Goal: Navigation & Orientation: Find specific page/section

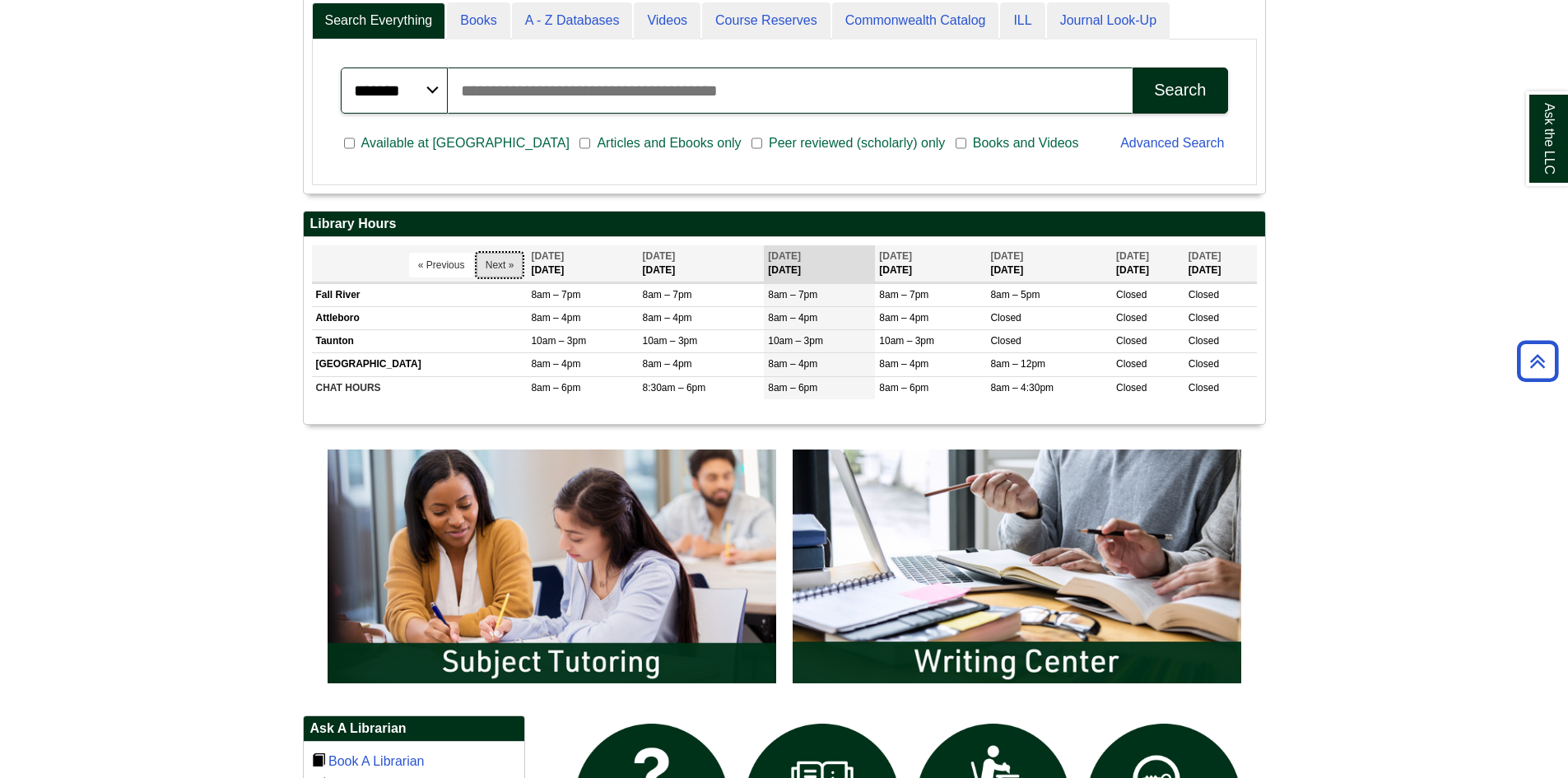
click at [479, 263] on button "Next »" at bounding box center [500, 265] width 47 height 25
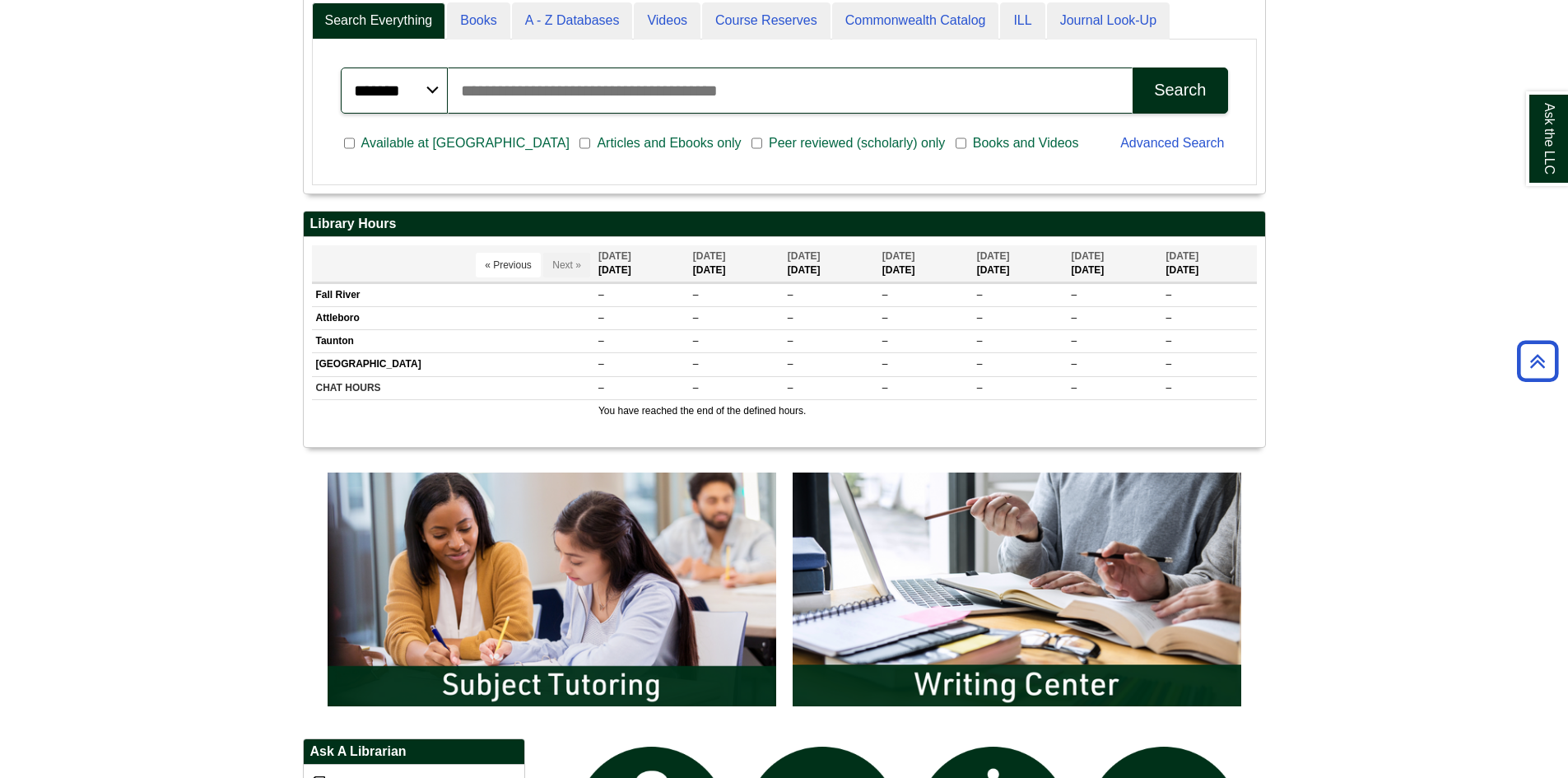
scroll to position [187, 961]
click at [479, 263] on button "« Previous" at bounding box center [508, 265] width 65 height 25
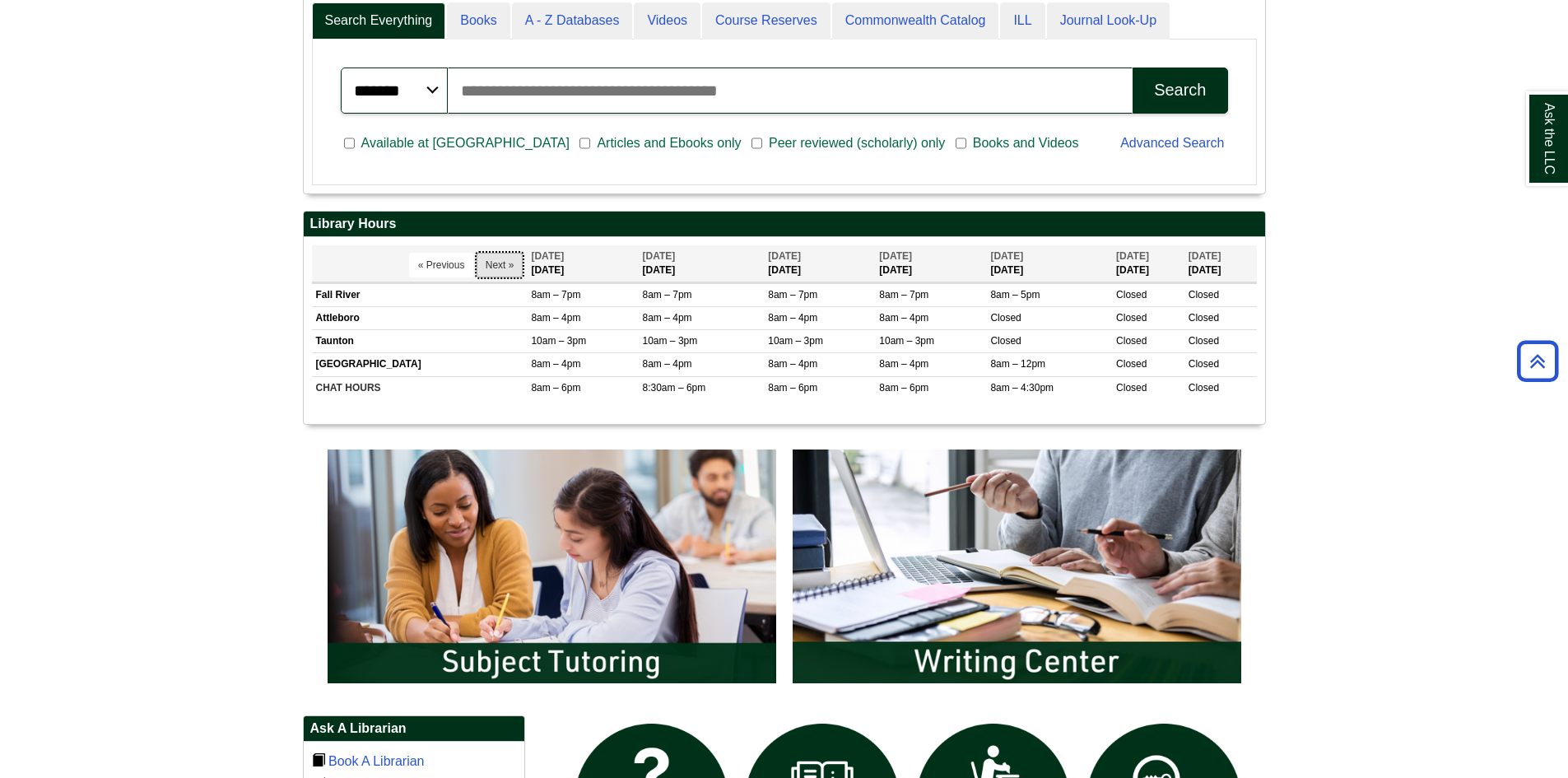
click at [484, 268] on button "Next »" at bounding box center [500, 265] width 47 height 25
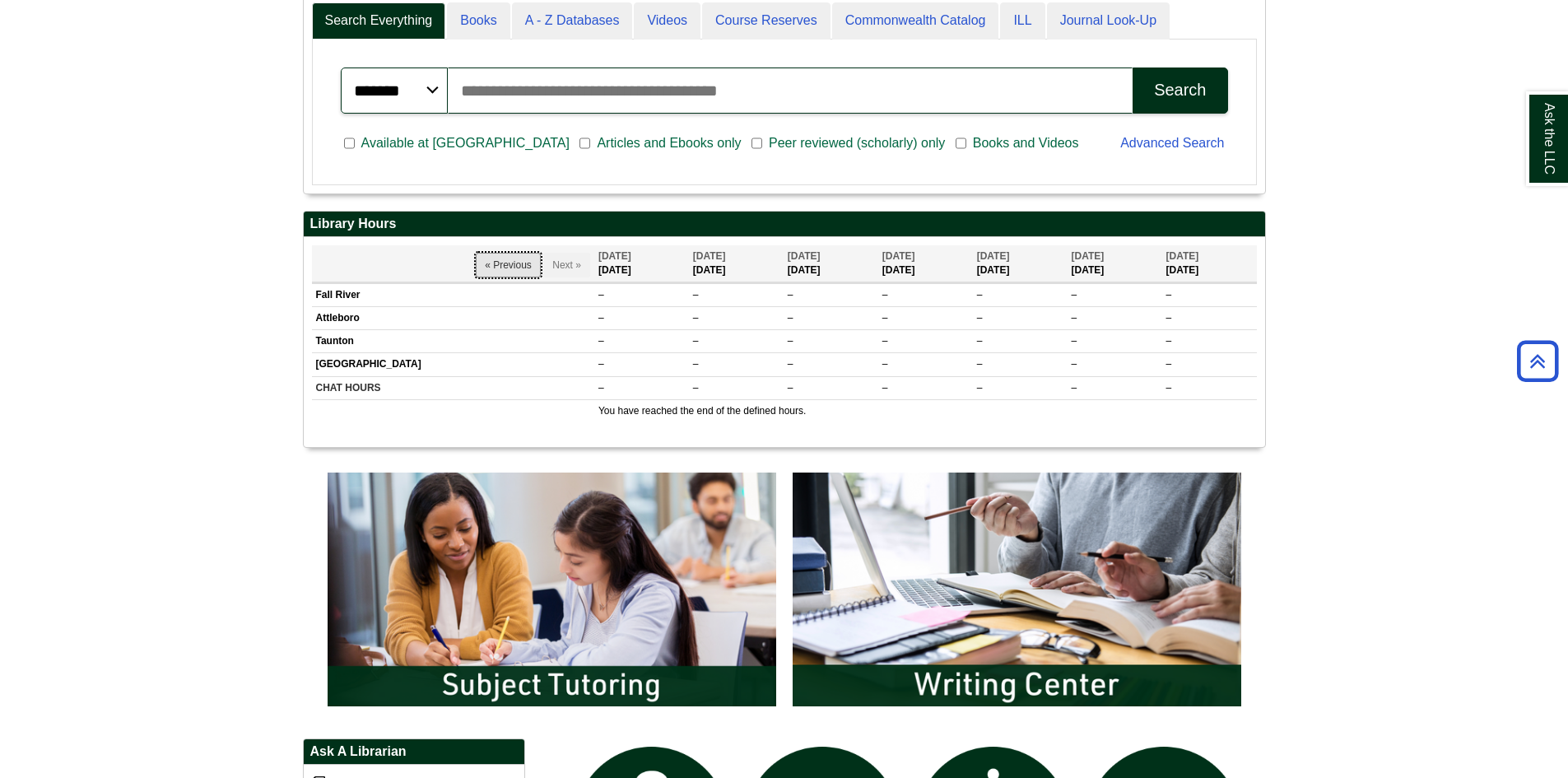
scroll to position [8, 8]
click at [484, 268] on button "« Previous" at bounding box center [508, 265] width 65 height 25
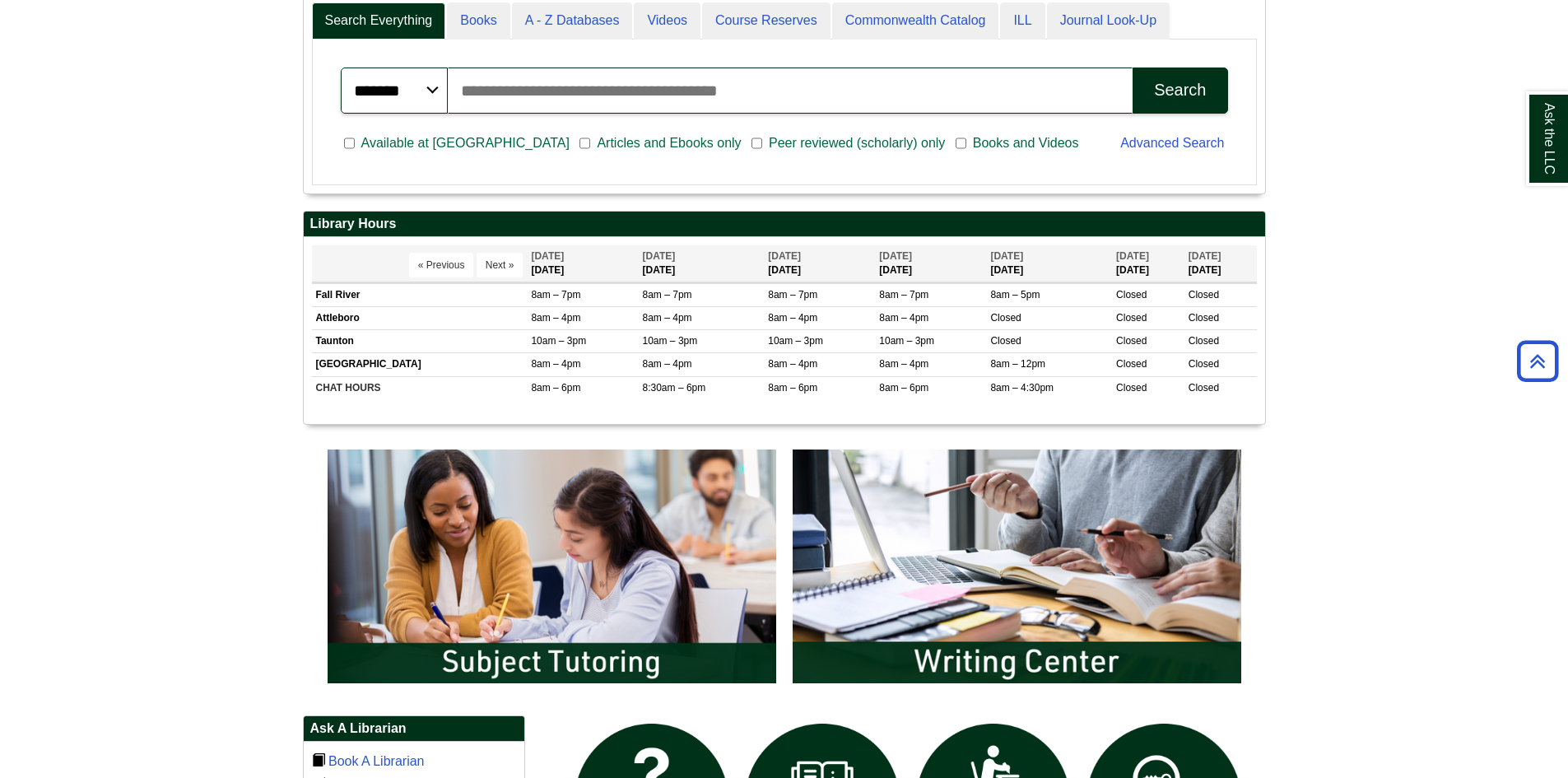
scroll to position [187, 961]
click at [484, 268] on button "Next »" at bounding box center [500, 265] width 47 height 25
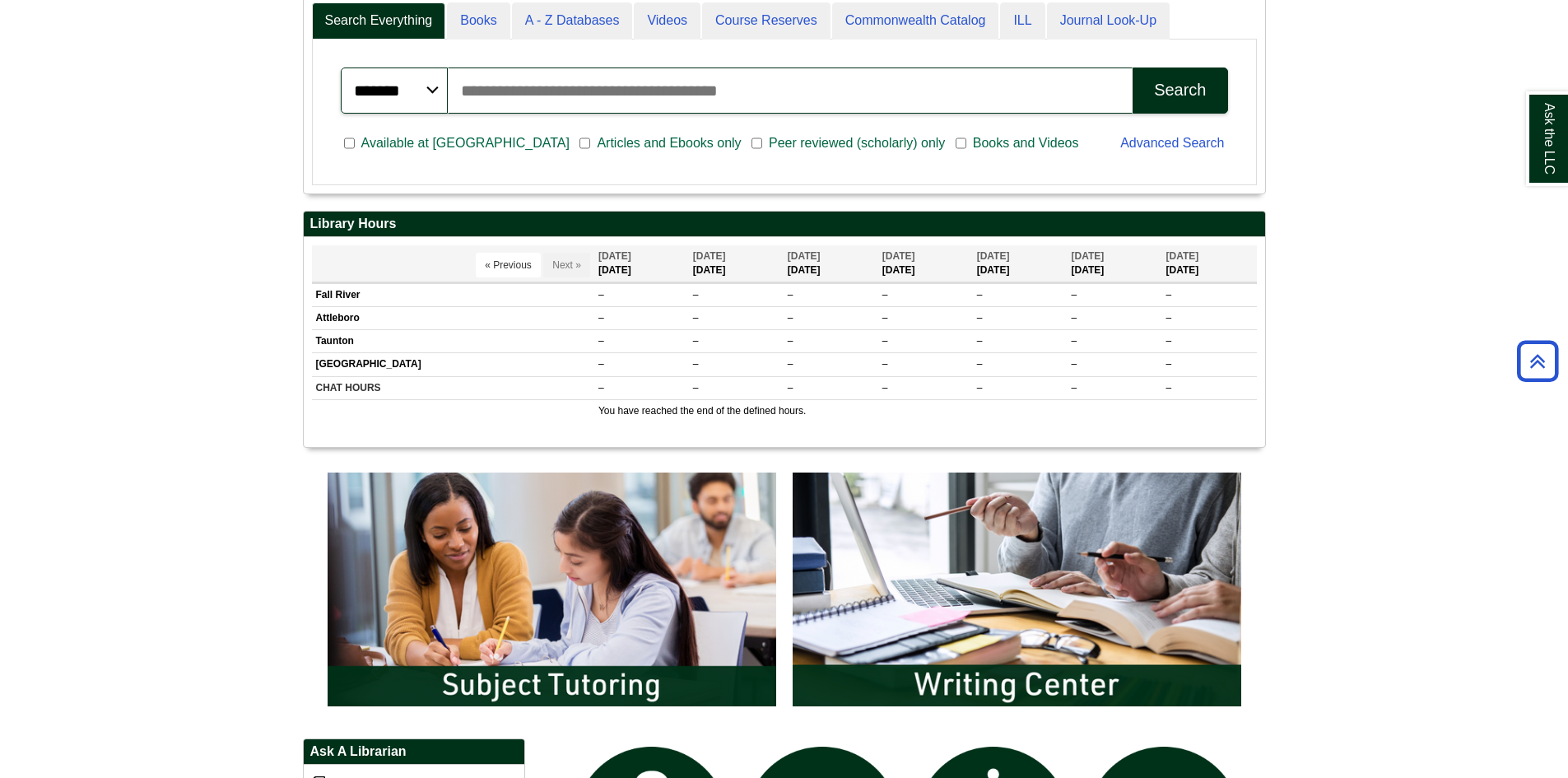
scroll to position [210, 961]
click at [529, 264] on div "Ask the LLC" at bounding box center [784, 389] width 1568 height 778
click at [476, 273] on button "« Previous" at bounding box center [508, 265] width 65 height 25
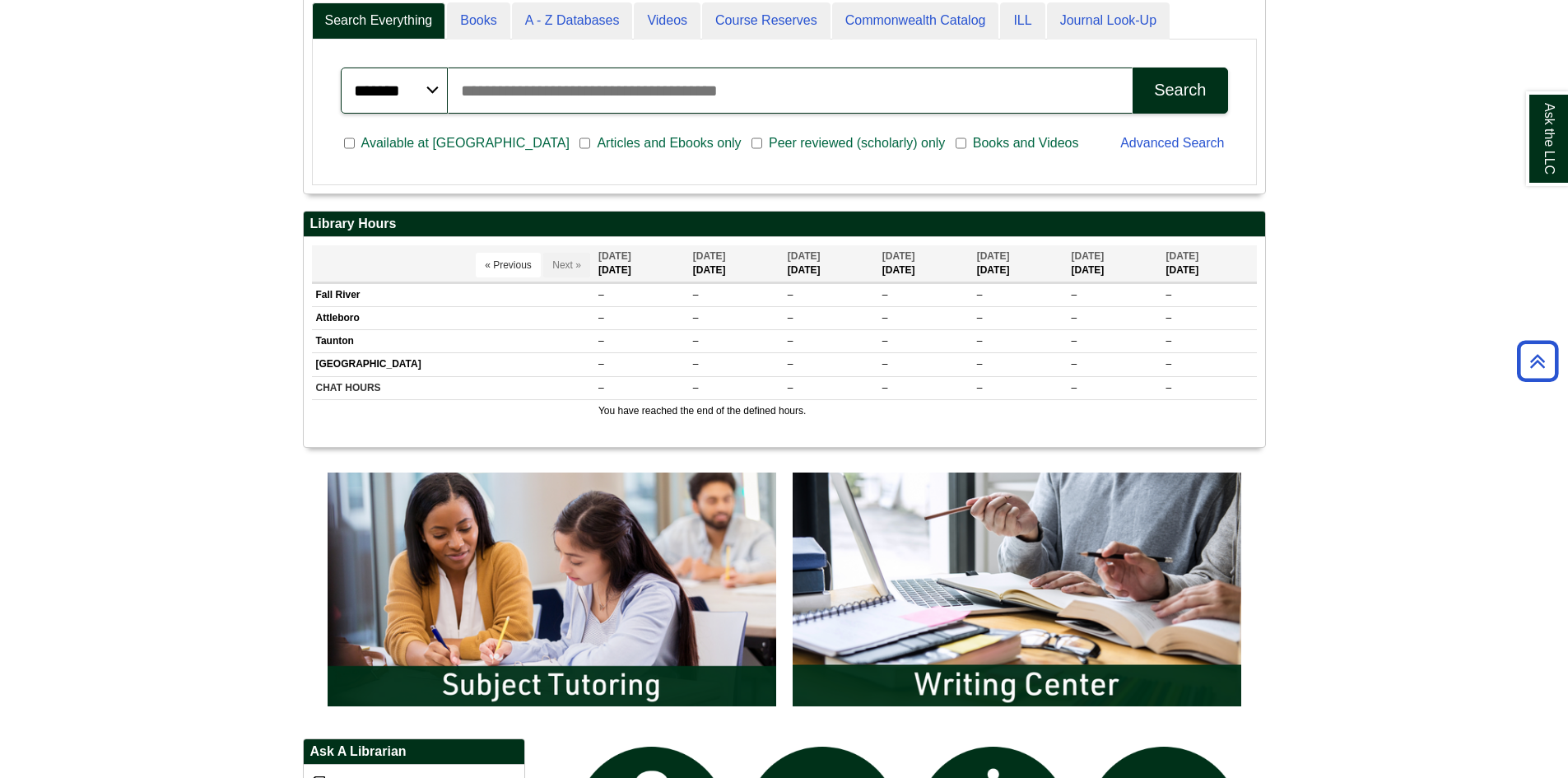
click at [477, 272] on button "« Previous" at bounding box center [508, 265] width 65 height 25
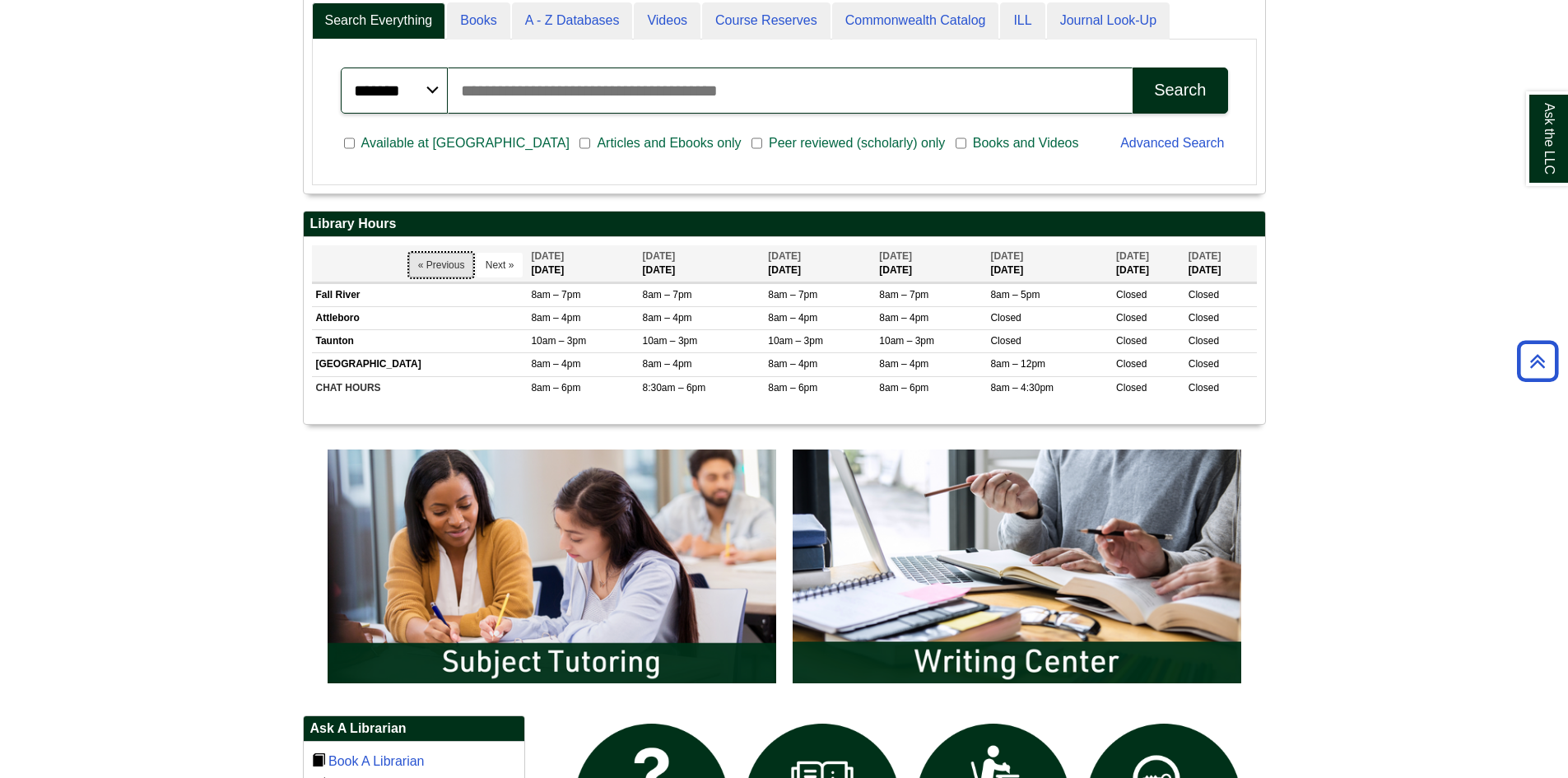
click at [439, 265] on button "« Previous" at bounding box center [441, 265] width 65 height 25
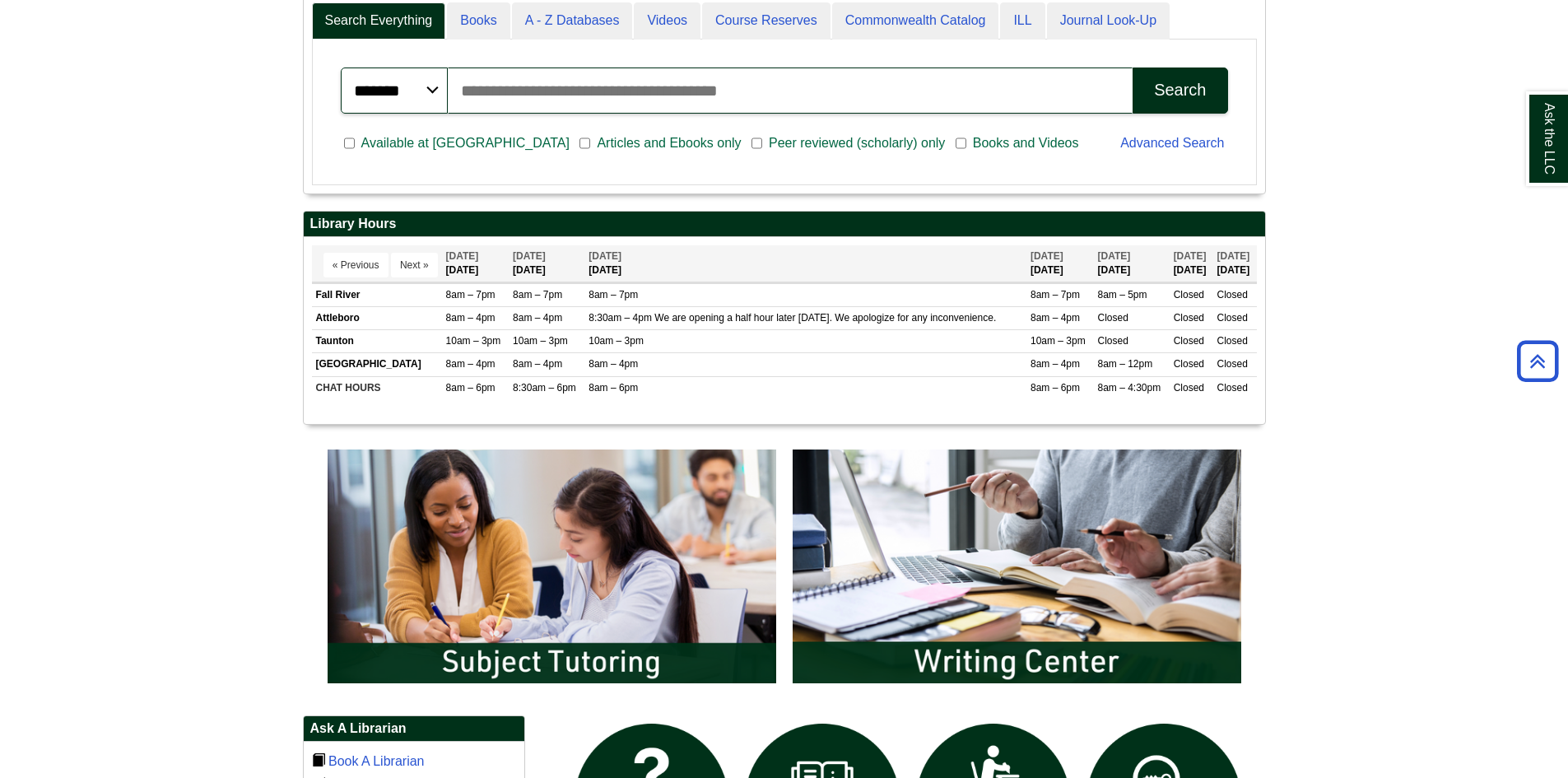
click at [439, 265] on th "« Previous Next »" at bounding box center [376, 264] width 130 height 37
click at [362, 265] on button "« Previous" at bounding box center [355, 265] width 65 height 25
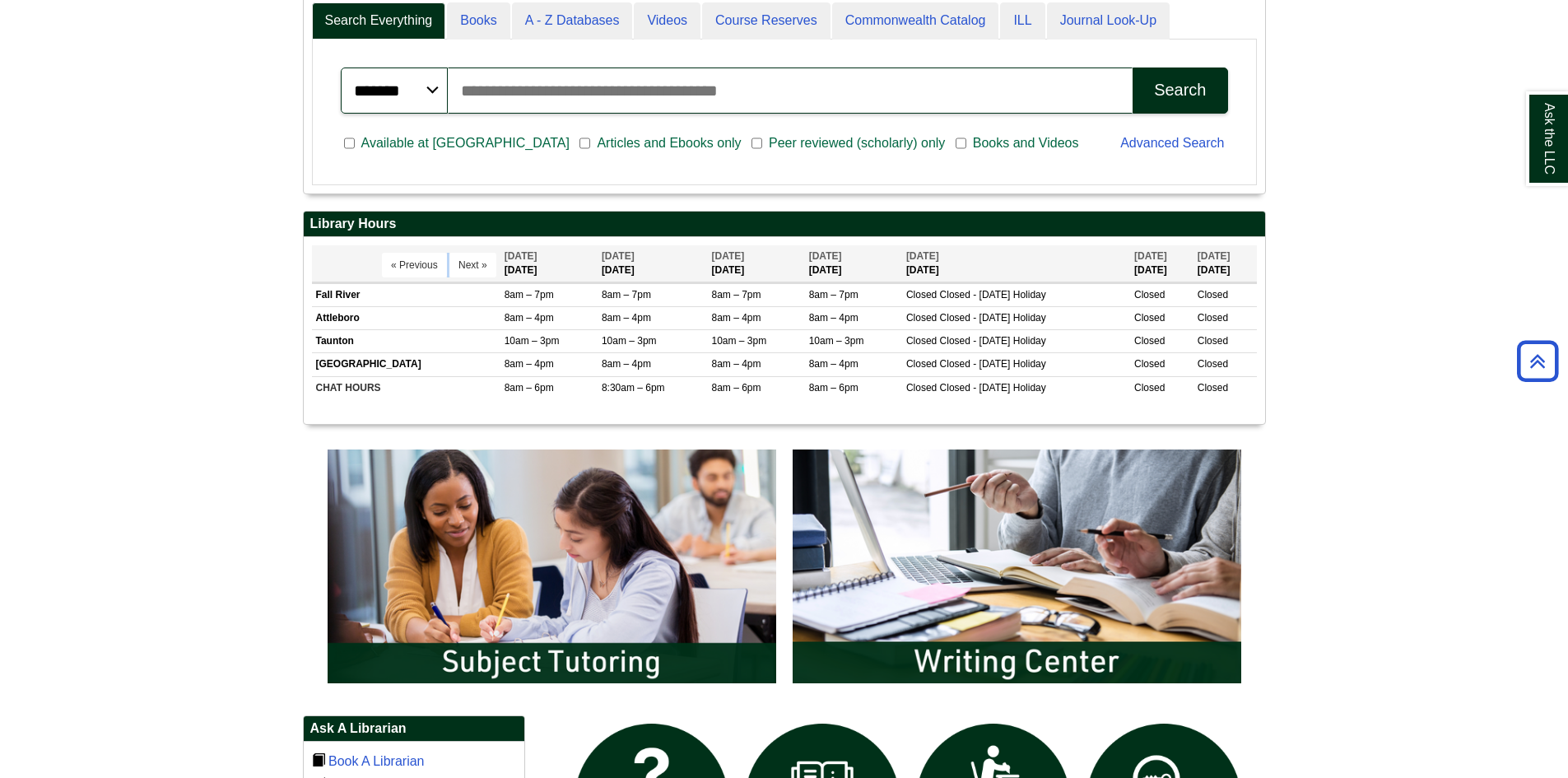
click at [362, 265] on th "« Previous Next »" at bounding box center [406, 264] width 189 height 37
click at [400, 261] on button "« Previous" at bounding box center [414, 265] width 65 height 25
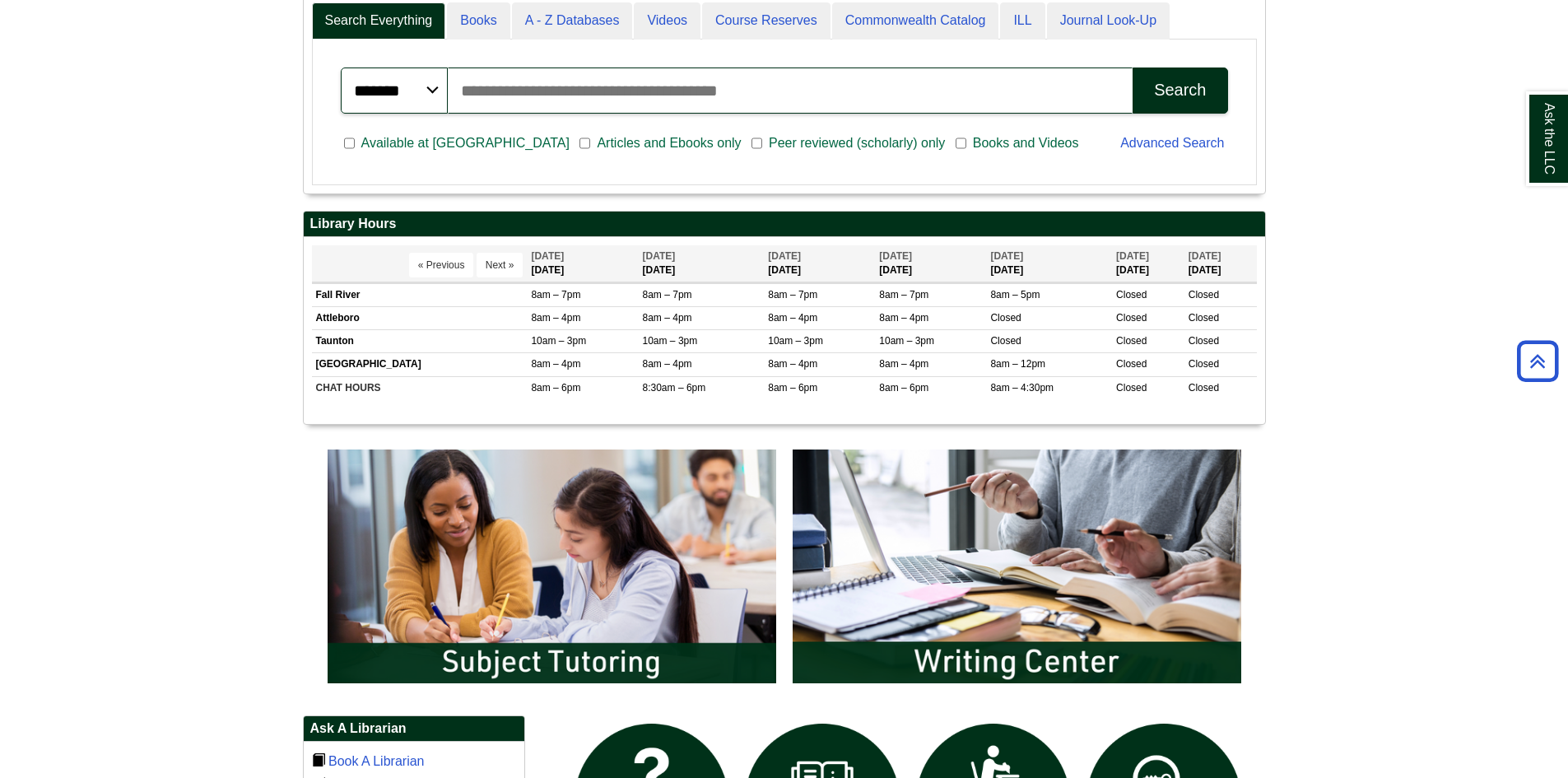
click at [401, 261] on th "« Previous Next »" at bounding box center [419, 264] width 215 height 37
click at [423, 263] on button "« Previous" at bounding box center [441, 265] width 65 height 25
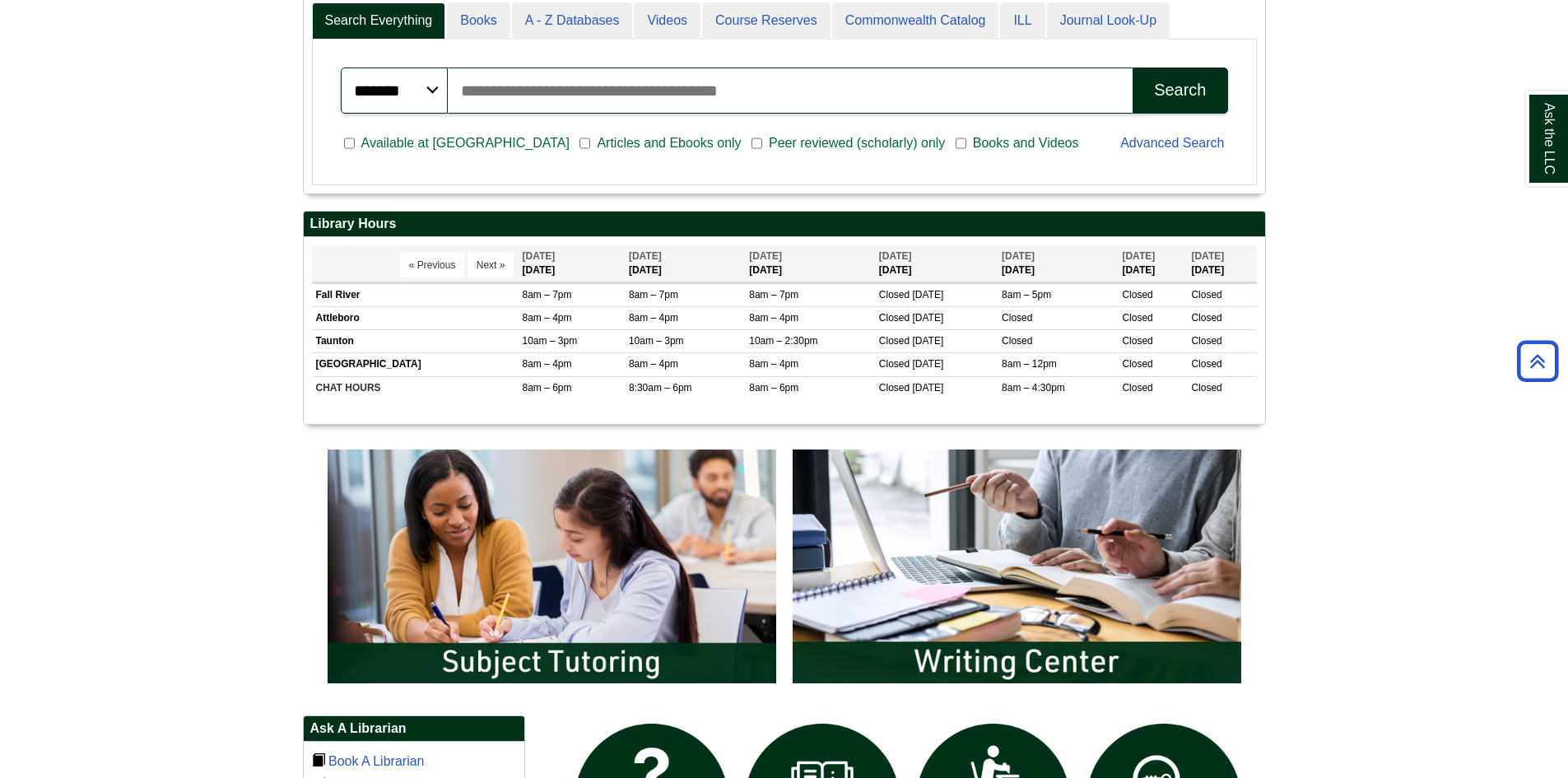
click at [423, 263] on button "« Previous" at bounding box center [432, 265] width 65 height 25
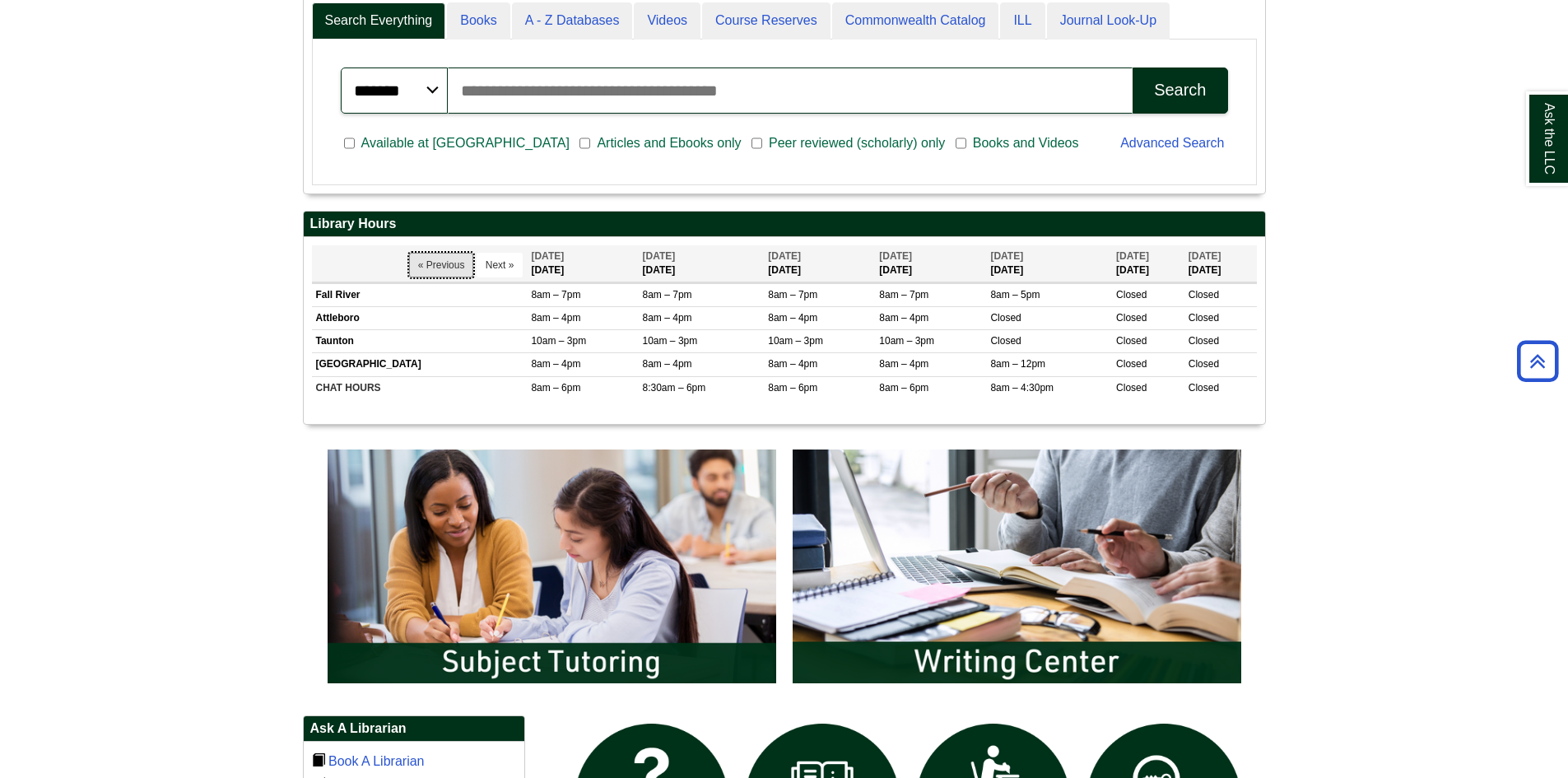
click at [423, 263] on button "« Previous" at bounding box center [441, 265] width 65 height 25
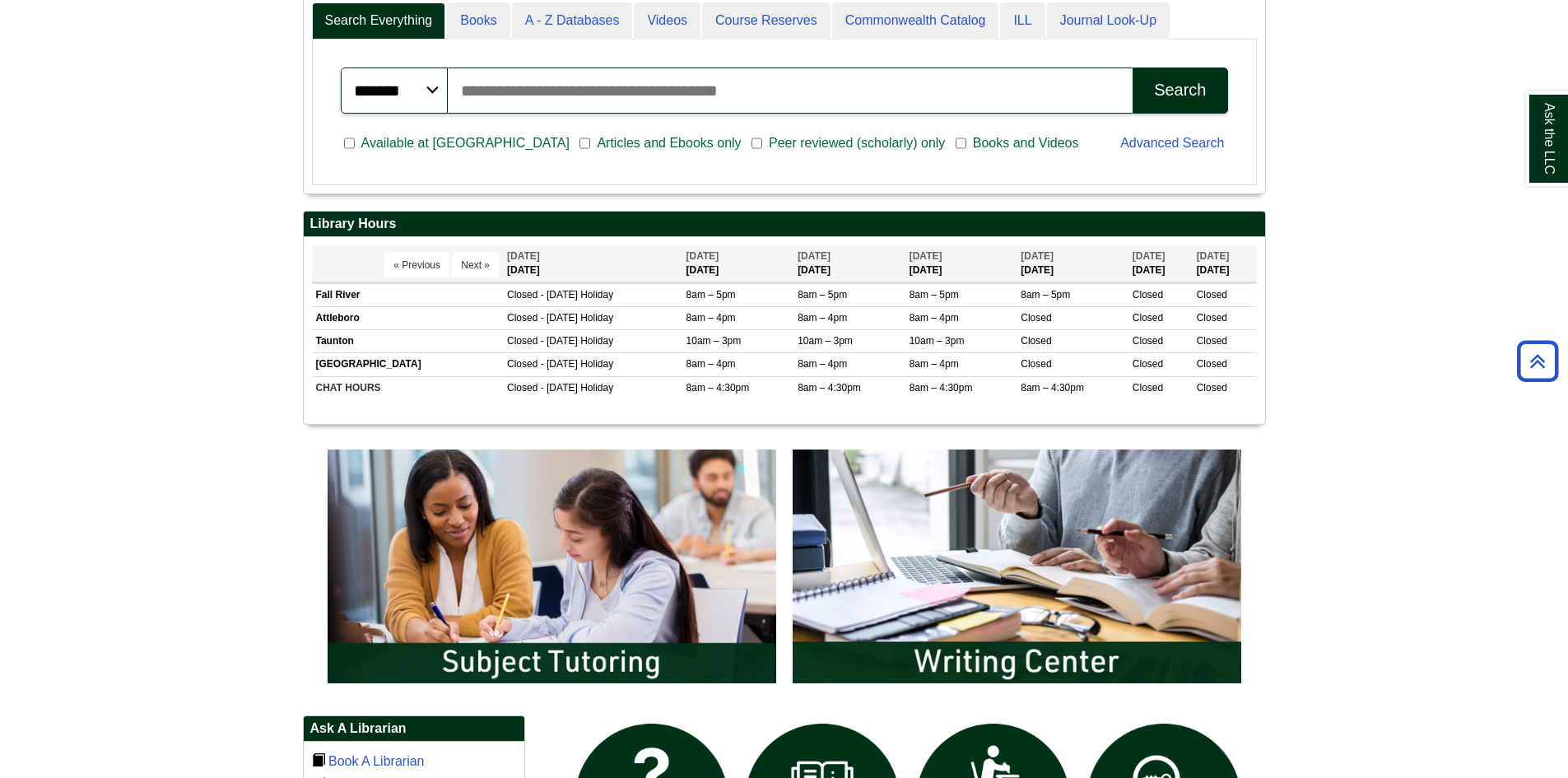
click at [423, 263] on button "« Previous" at bounding box center [416, 265] width 65 height 25
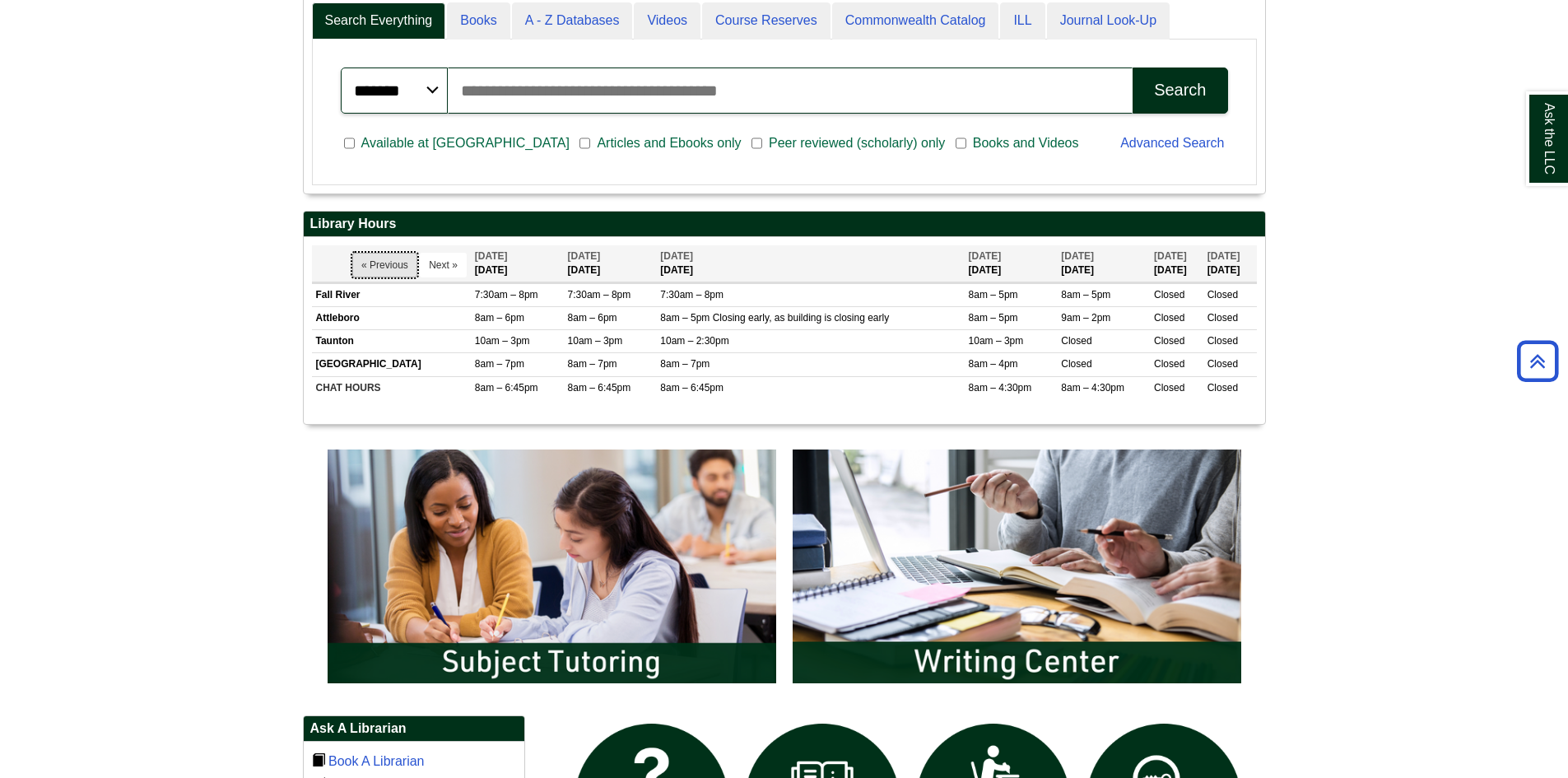
click at [383, 264] on button "« Previous" at bounding box center [384, 265] width 65 height 25
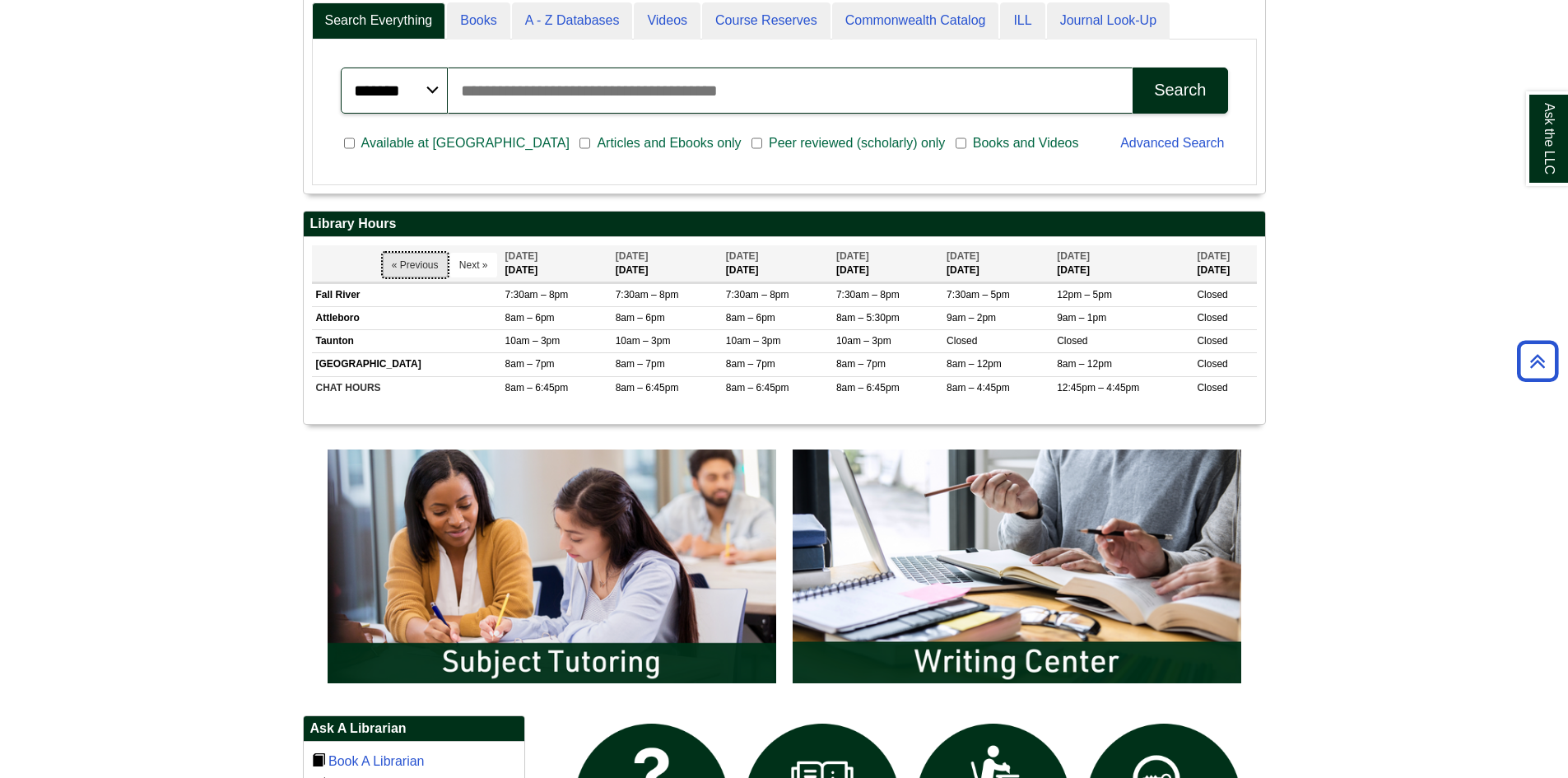
click at [397, 264] on button "« Previous" at bounding box center [415, 265] width 65 height 25
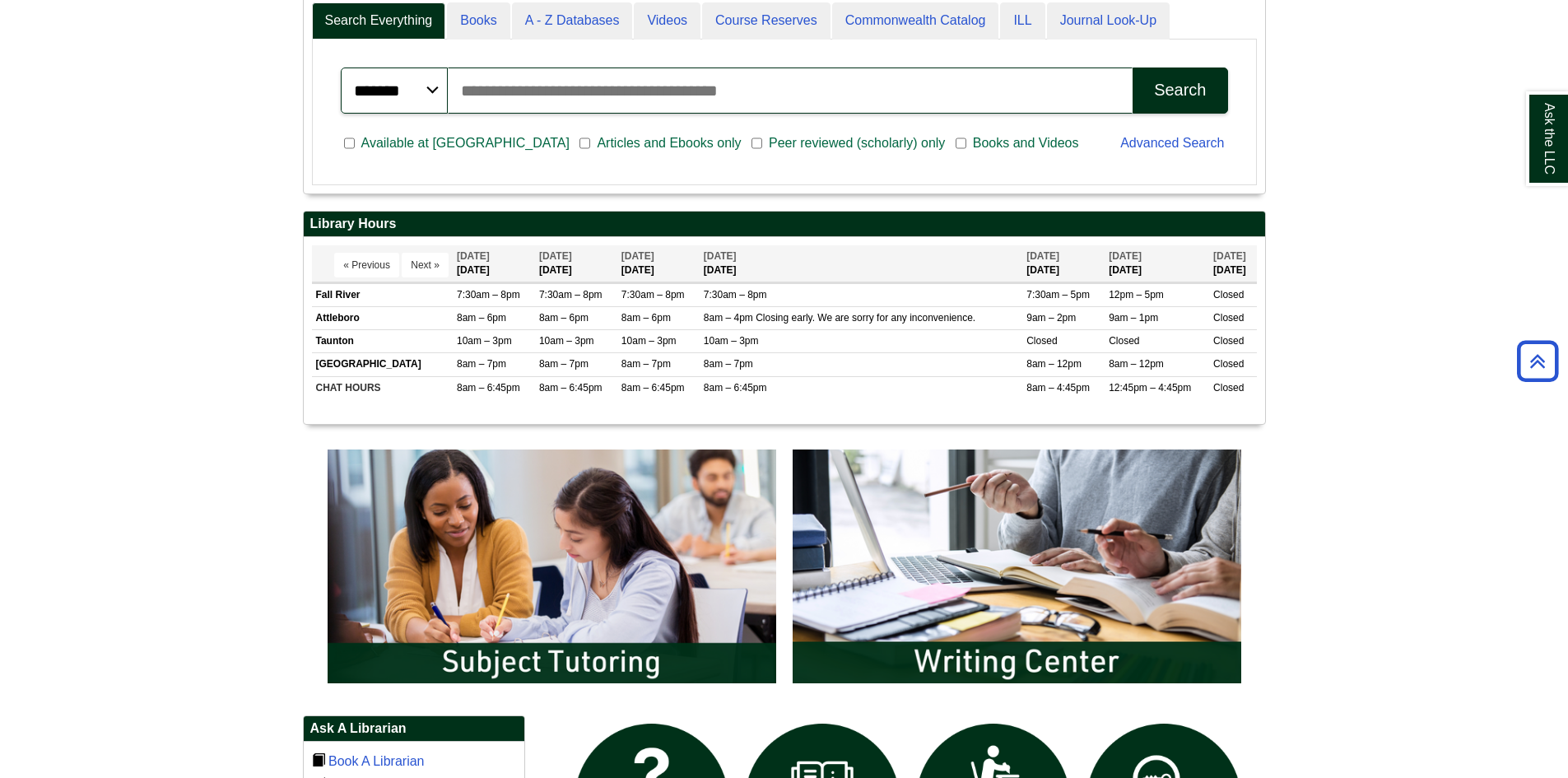
scroll to position [198, 961]
click at [178, 492] on body "Skip to Main Content Toggle navigation Home Access Services Access Services Pol…" at bounding box center [784, 557] width 1568 height 2104
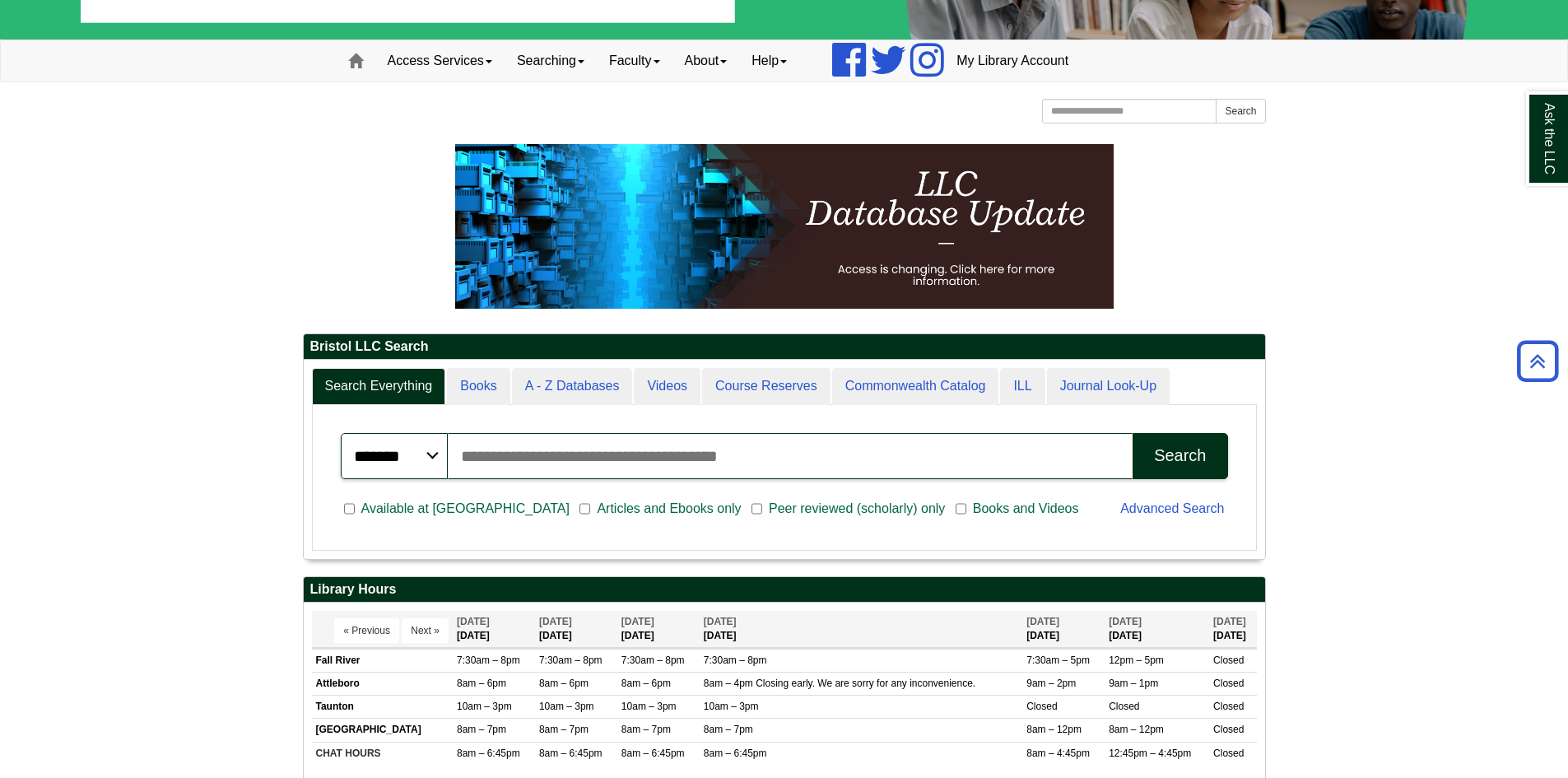
scroll to position [0, 0]
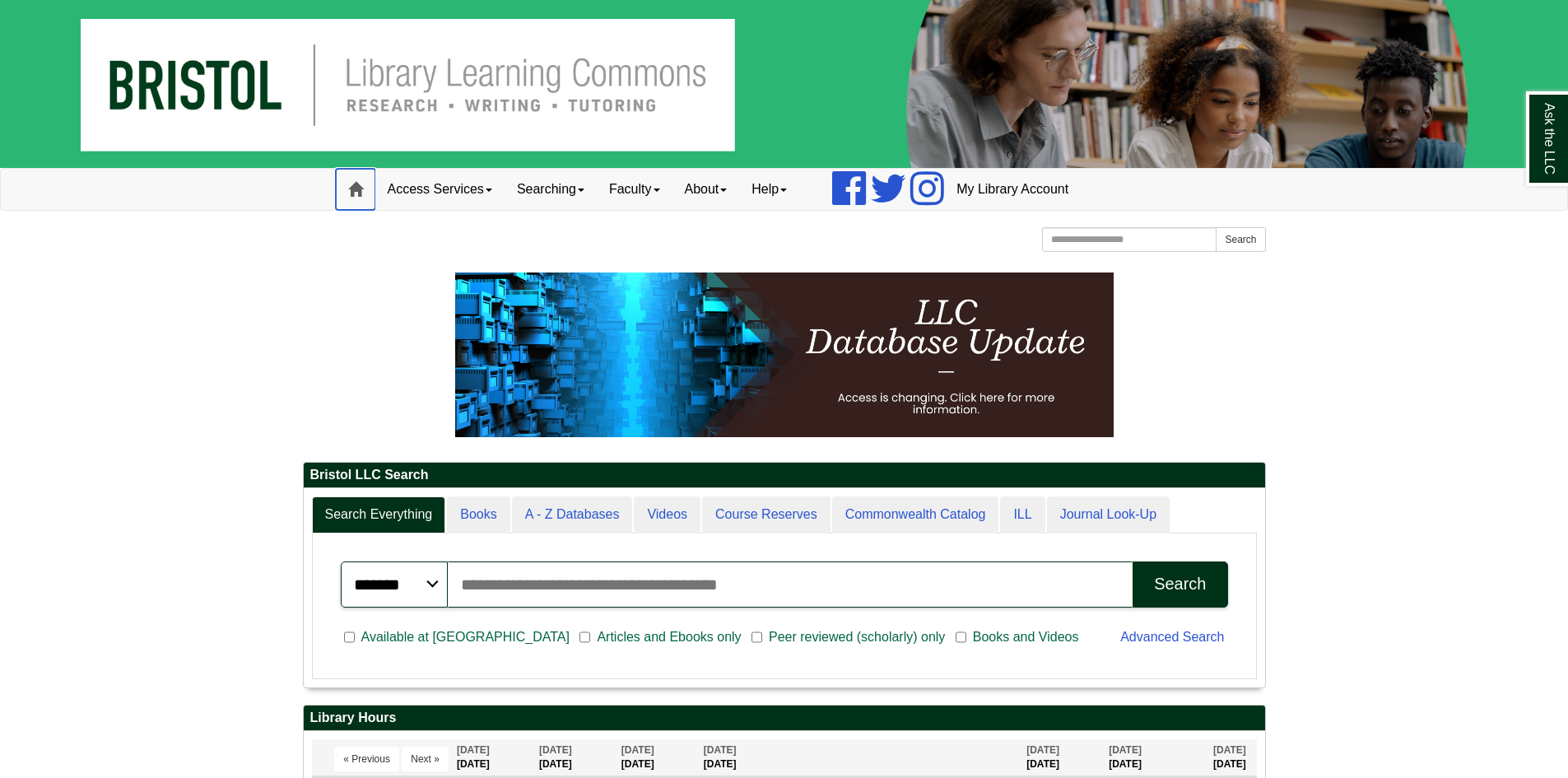
click at [363, 191] on link "Home" at bounding box center [355, 190] width 40 height 41
